Goal: Task Accomplishment & Management: Use online tool/utility

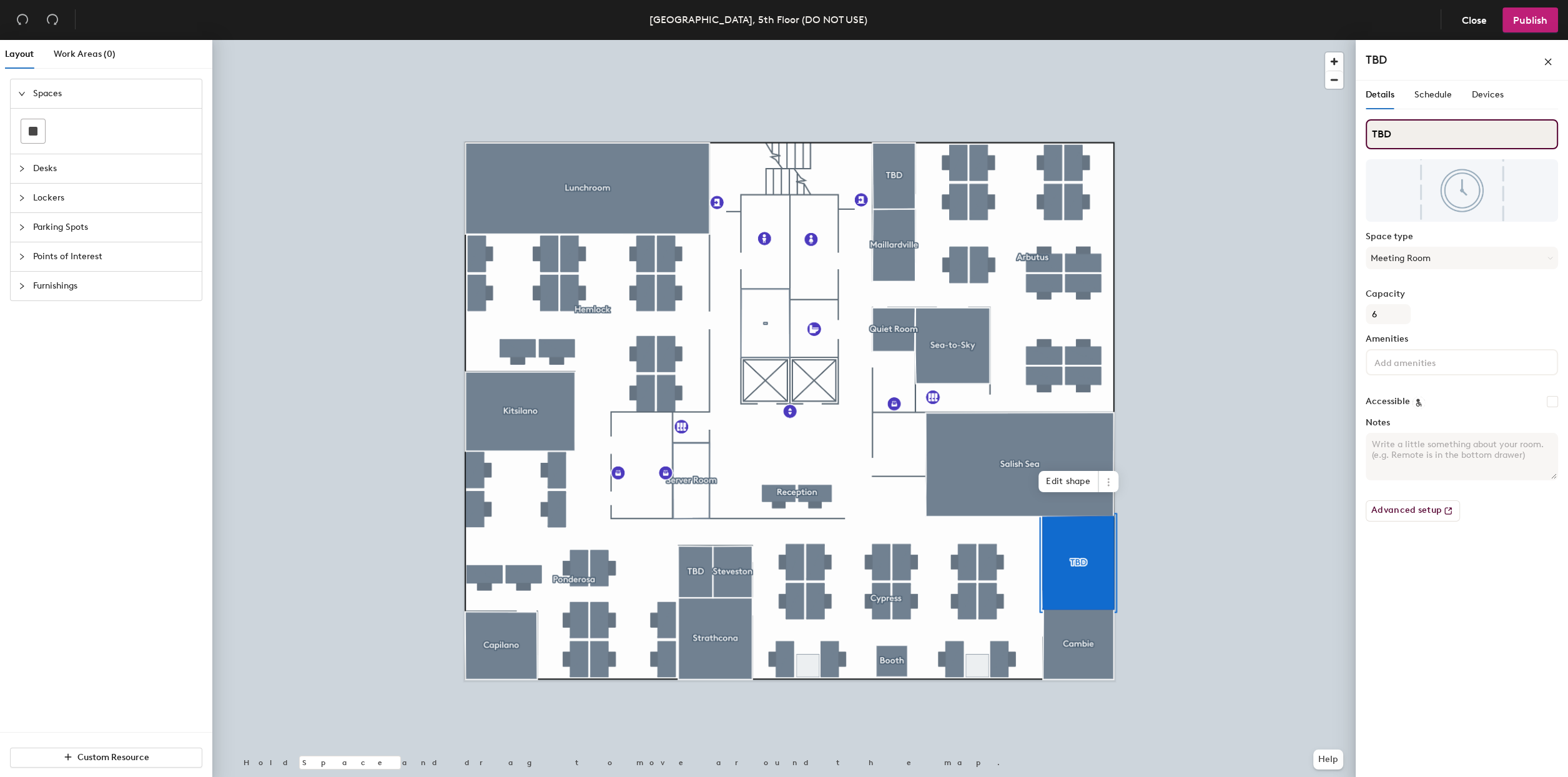
click at [1428, 140] on input "TBD" at bounding box center [1462, 134] width 193 height 30
type input "Sunrise"
click at [1291, 40] on div at bounding box center [784, 40] width 1143 height 0
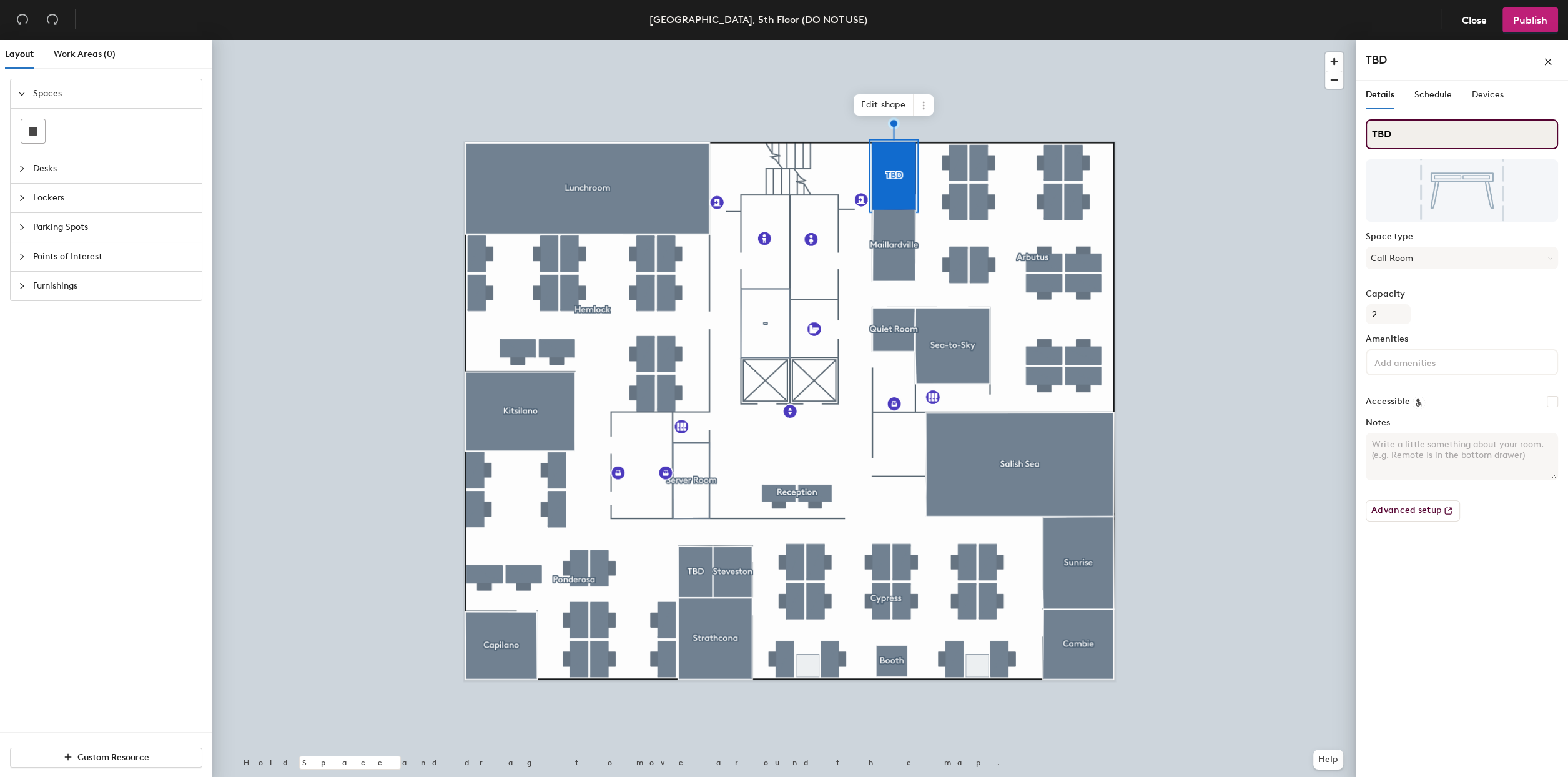
click at [1448, 132] on input "TBD" at bounding box center [1462, 134] width 193 height 30
type input "Lonsdale"
click at [1422, 135] on input "TBD" at bounding box center [1462, 134] width 193 height 30
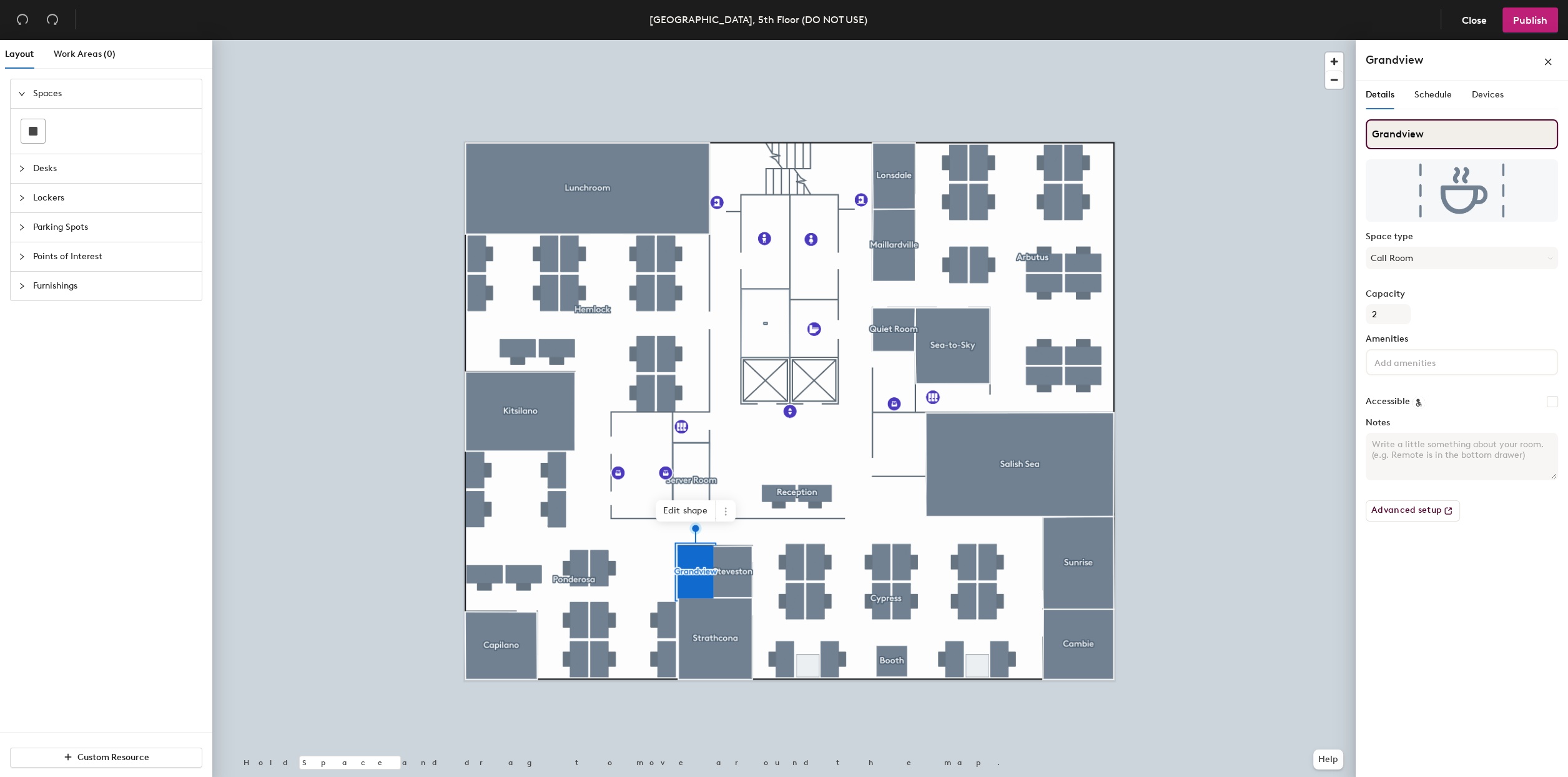
type input "Grandview"
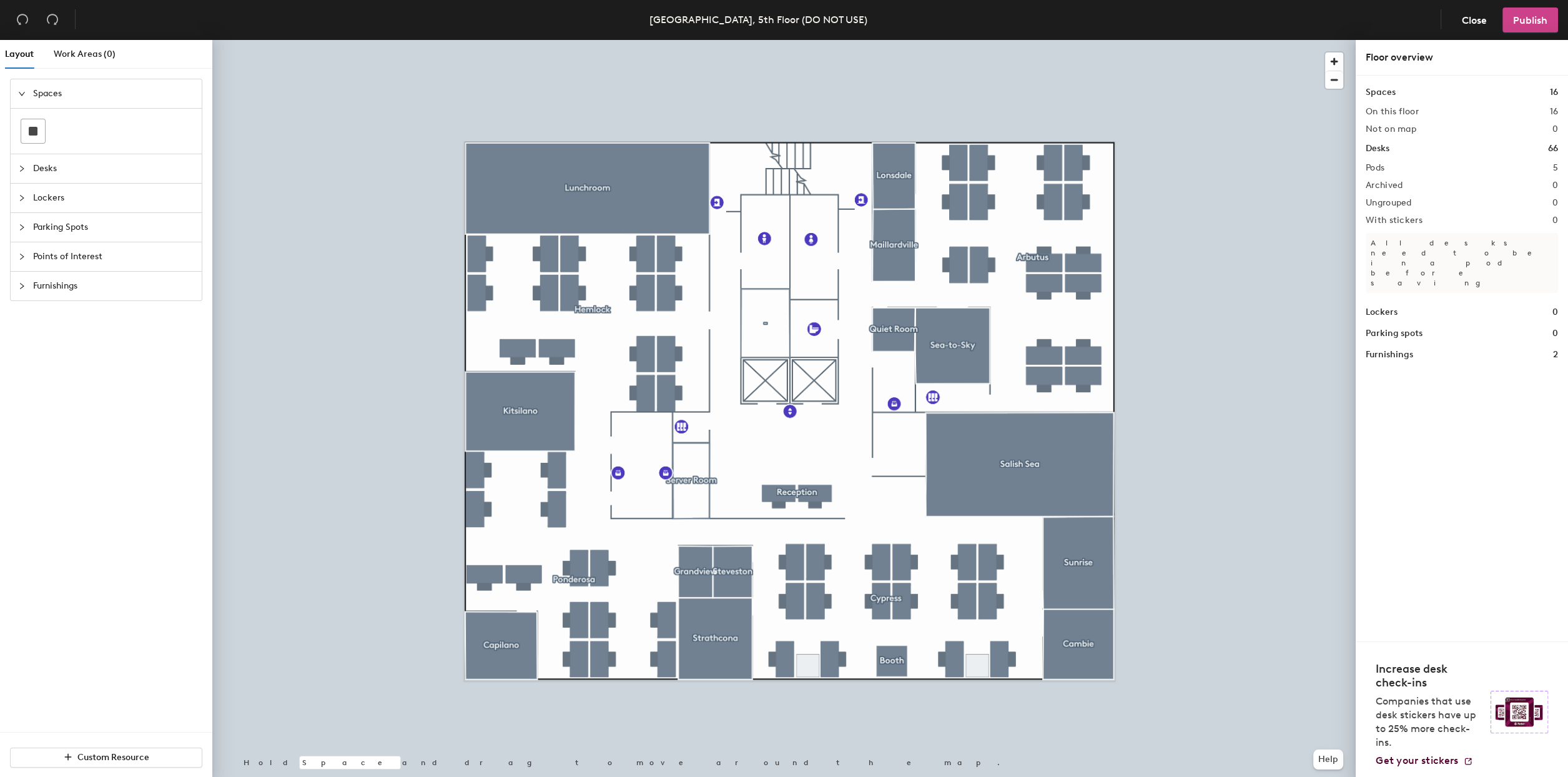
click at [1534, 17] on span "Publish" at bounding box center [1530, 21] width 34 height 12
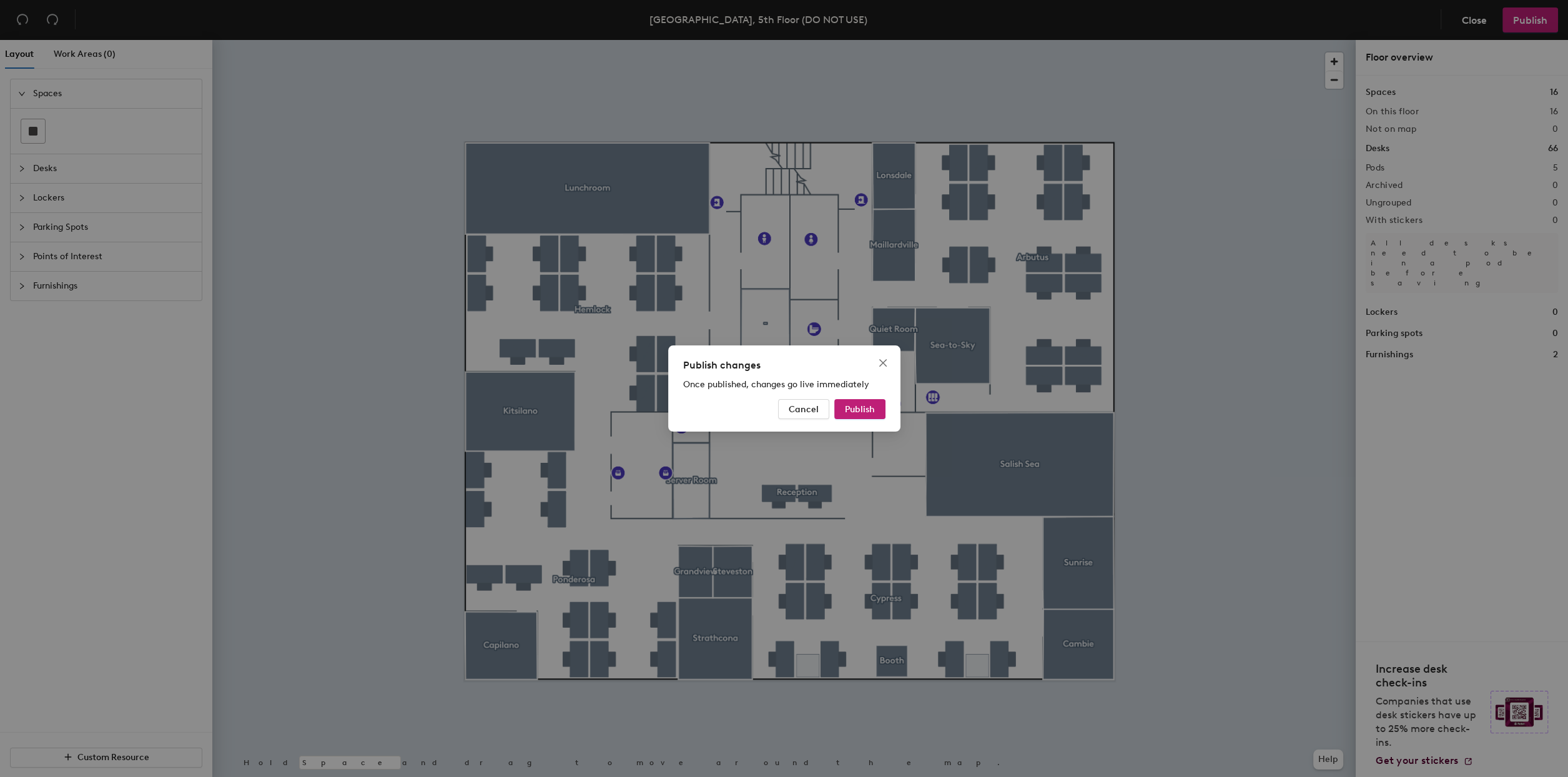
click at [874, 413] on span "Publish" at bounding box center [860, 409] width 30 height 11
